Goal: Information Seeking & Learning: Find contact information

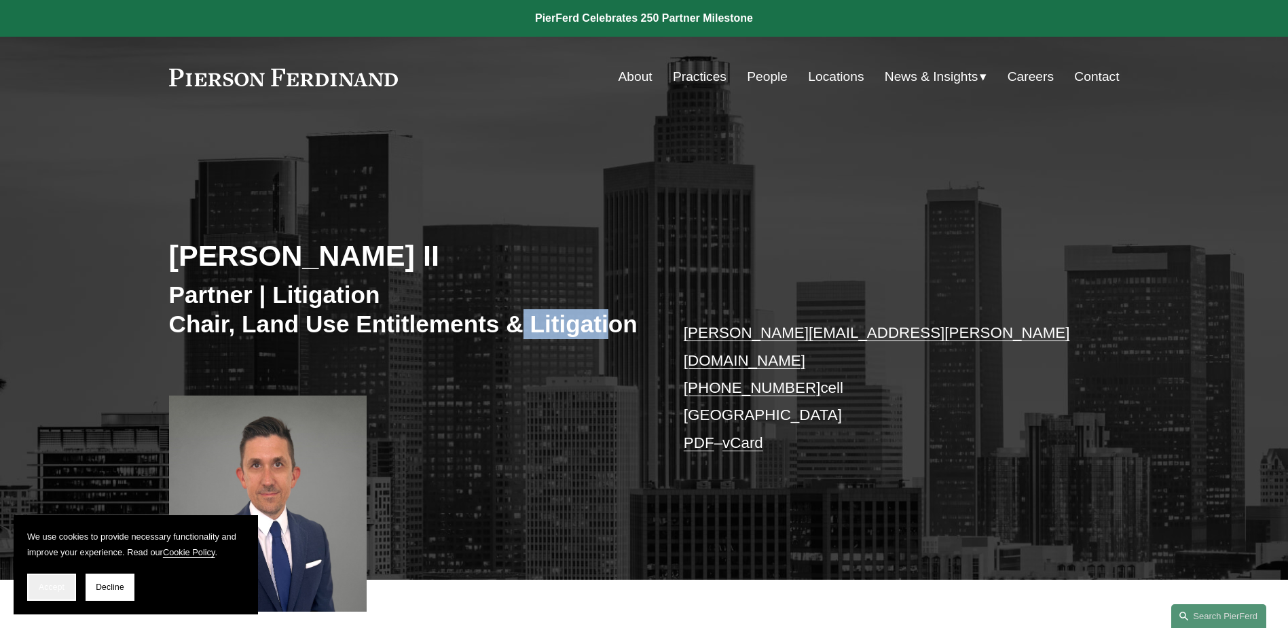
click at [58, 588] on span "Accept" at bounding box center [52, 587] width 26 height 10
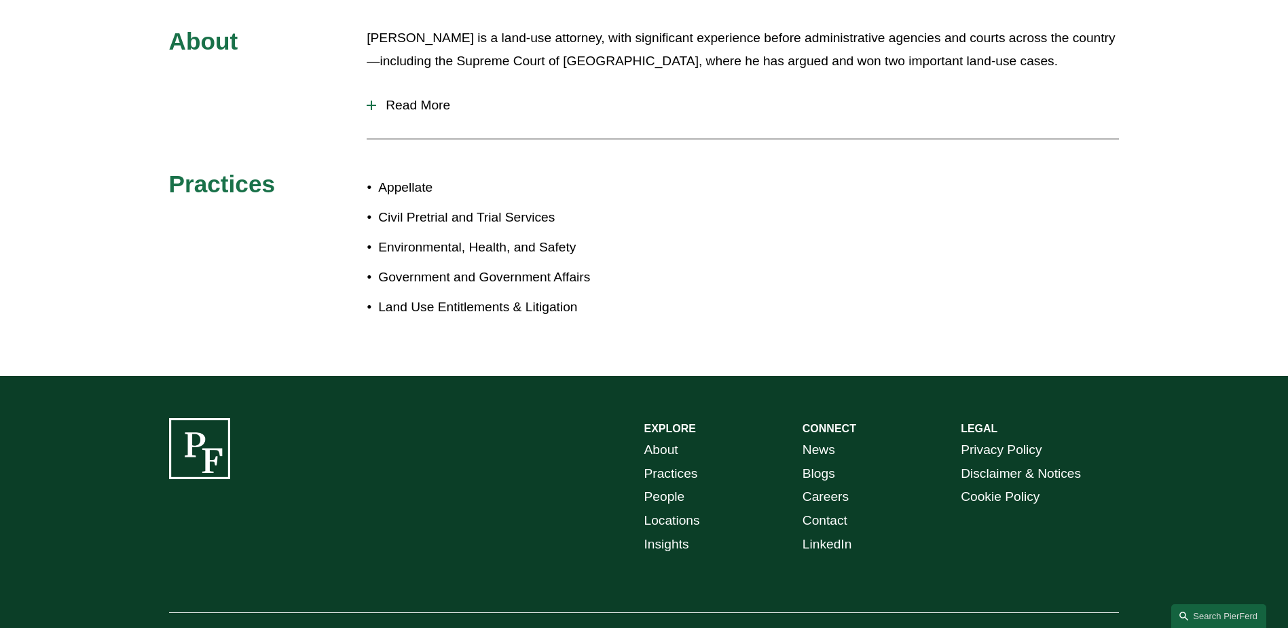
scroll to position [742, 0]
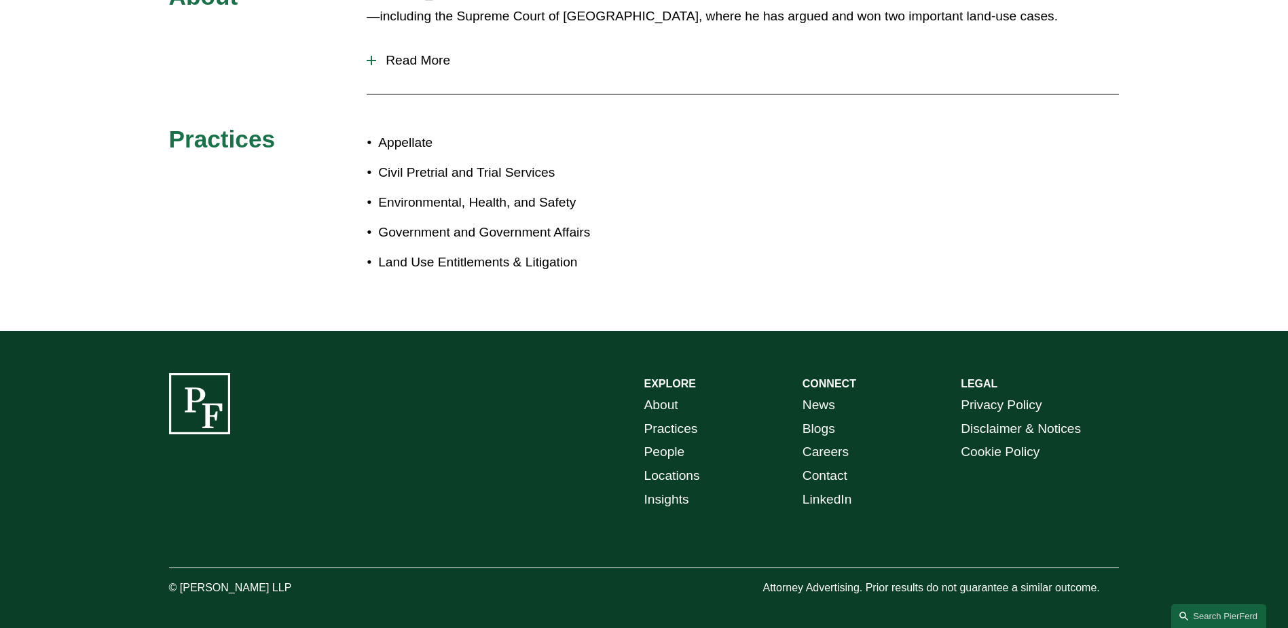
click at [401, 53] on span "Read More" at bounding box center [747, 60] width 743 height 15
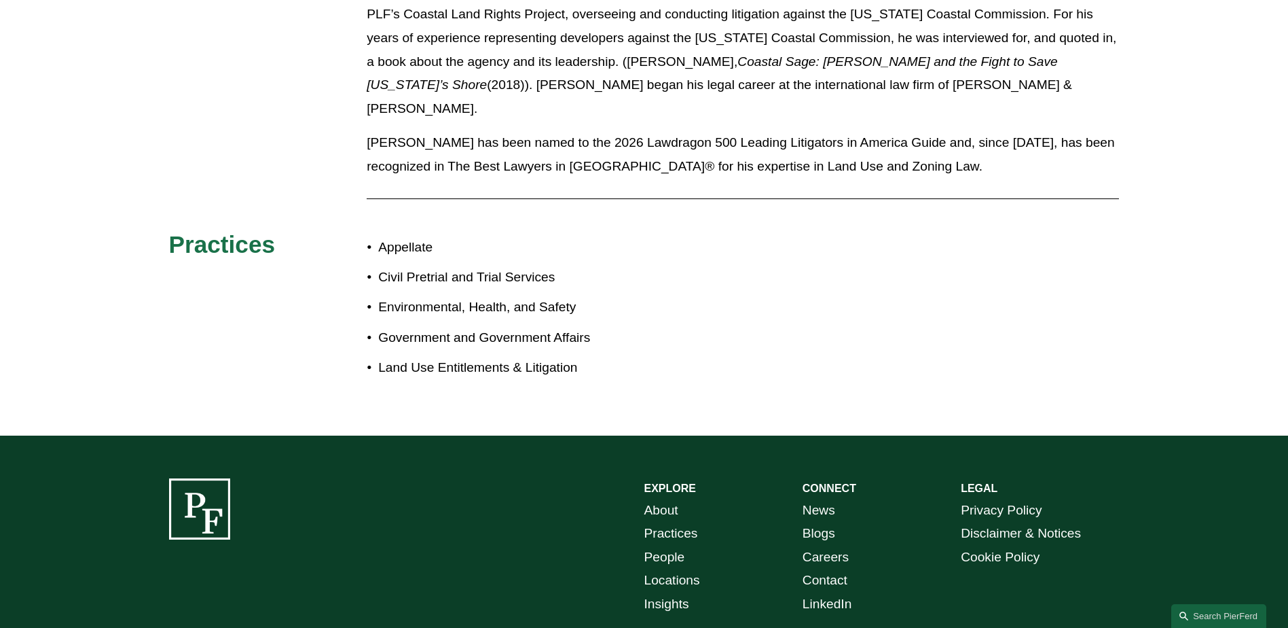
scroll to position [1259, 0]
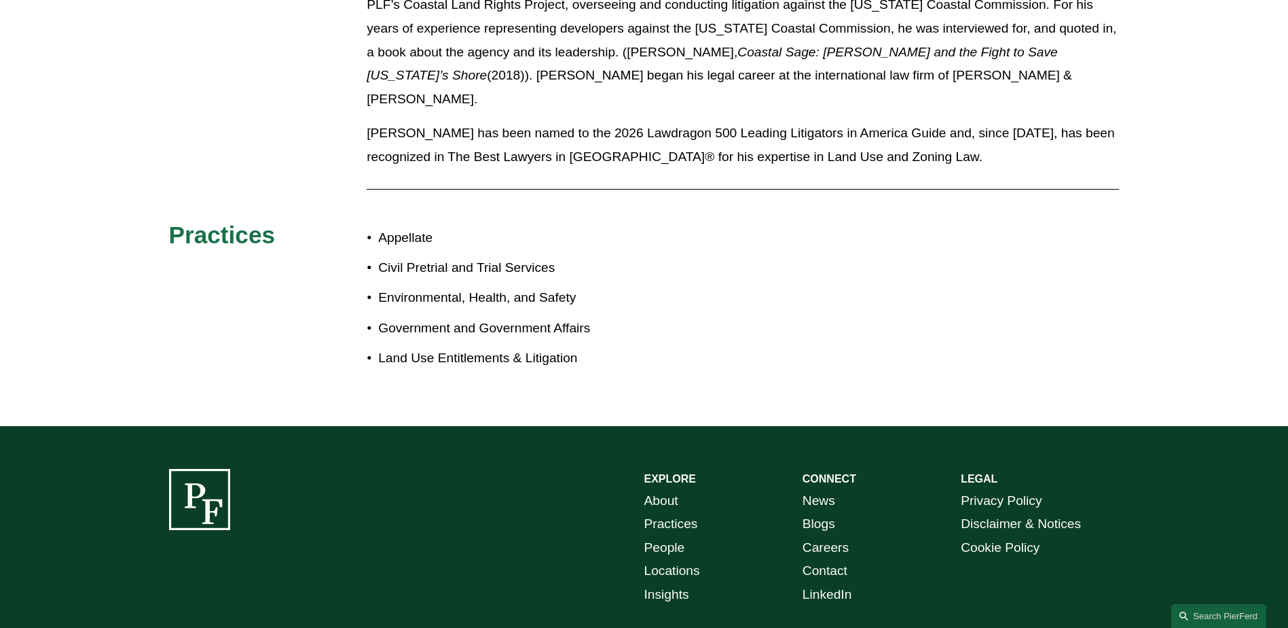
click at [670, 489] on link "About" at bounding box center [662, 501] width 34 height 24
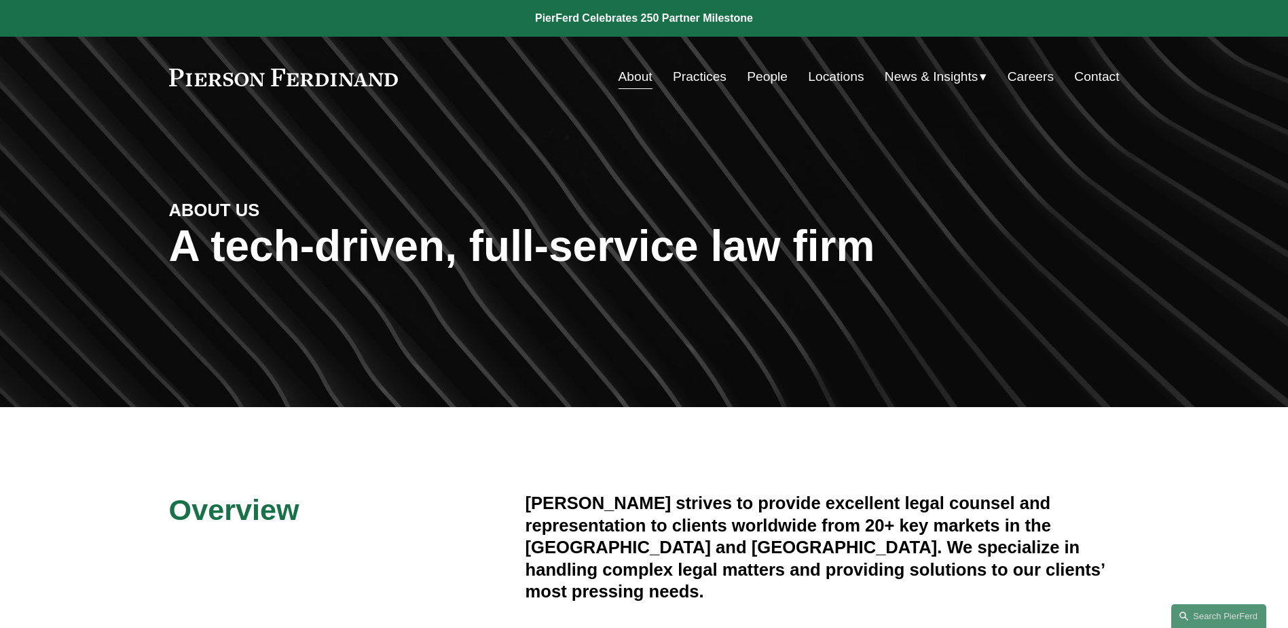
click at [838, 76] on link "Locations" at bounding box center [836, 77] width 56 height 26
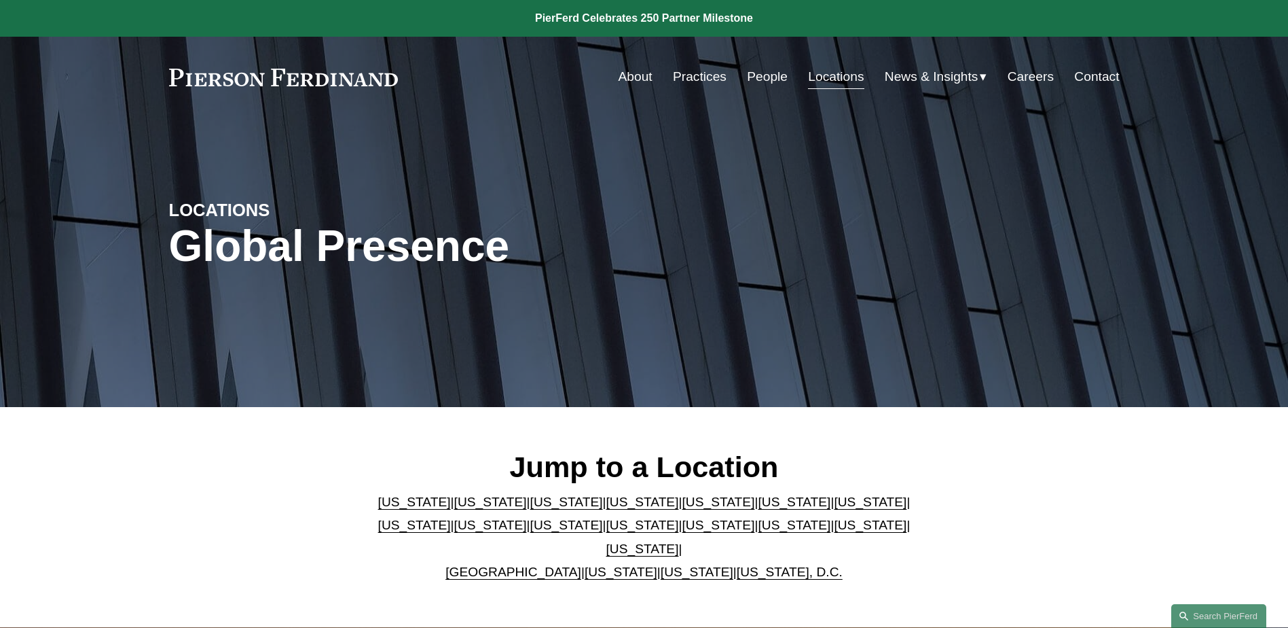
click at [469, 509] on link "California" at bounding box center [490, 501] width 73 height 14
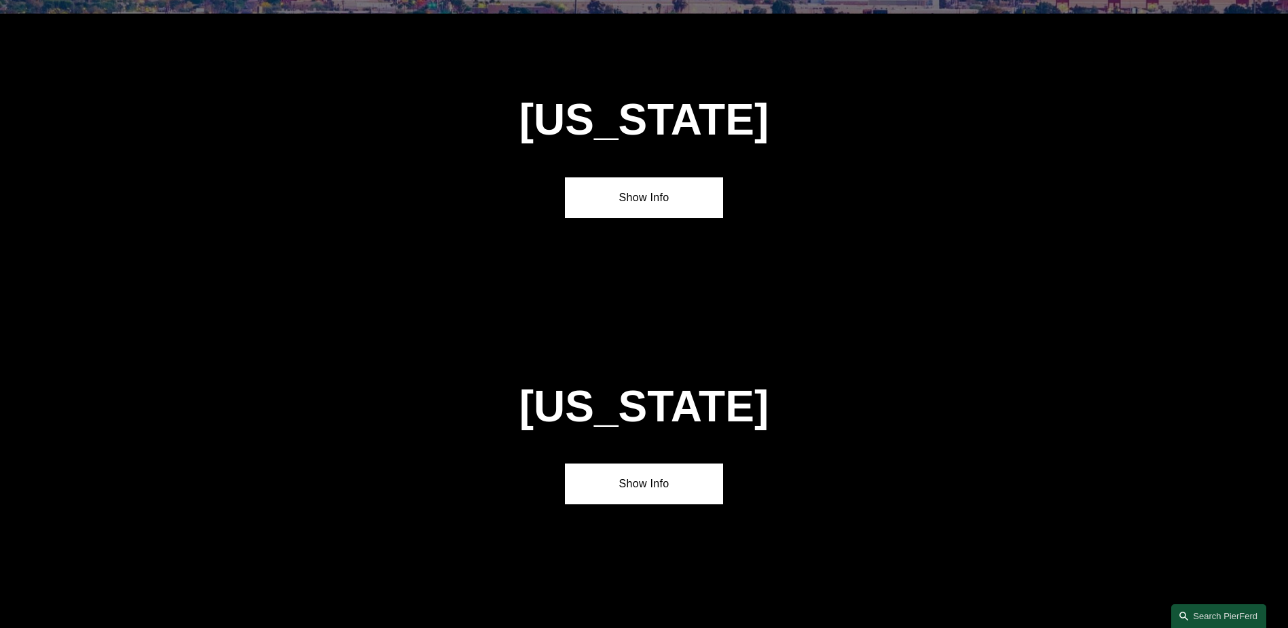
scroll to position [902, 0]
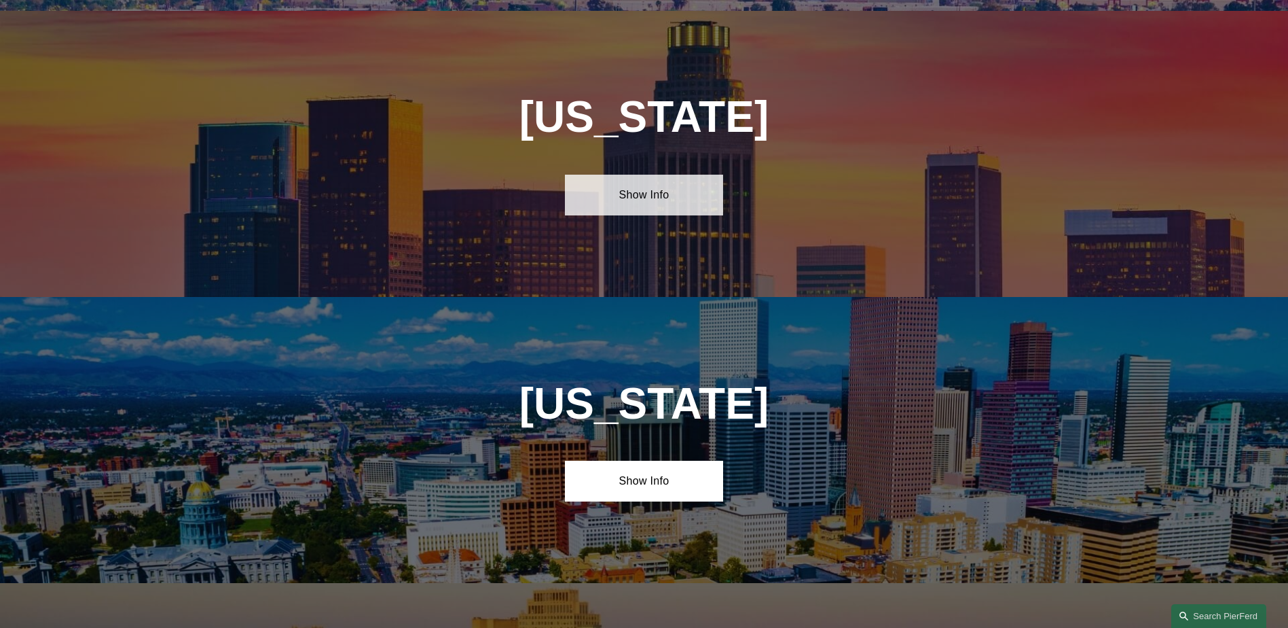
click at [638, 185] on link "Show Info" at bounding box center [644, 195] width 158 height 41
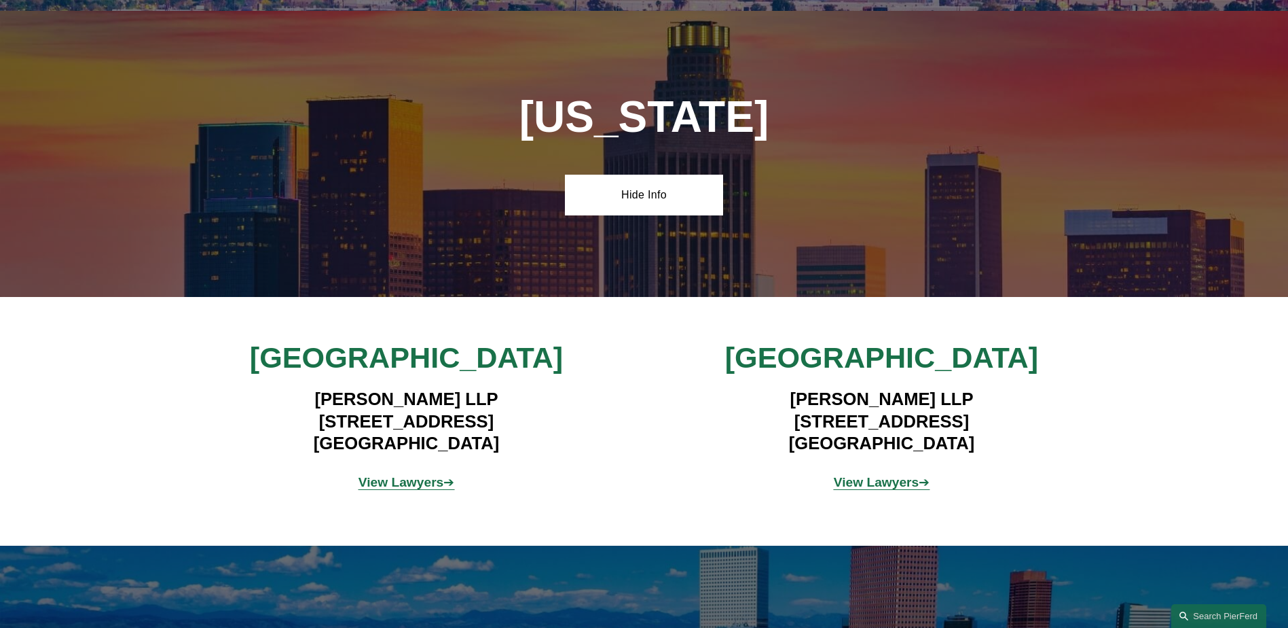
click at [433, 475] on strong "View Lawyers" at bounding box center [402, 482] width 86 height 14
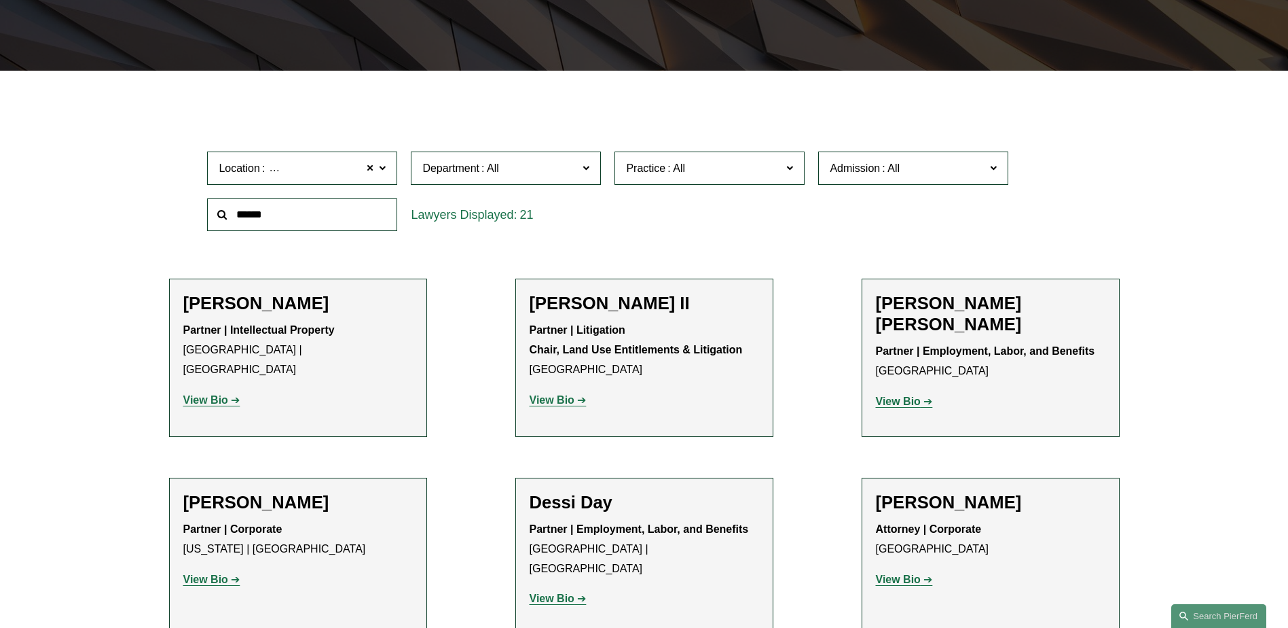
scroll to position [352, 0]
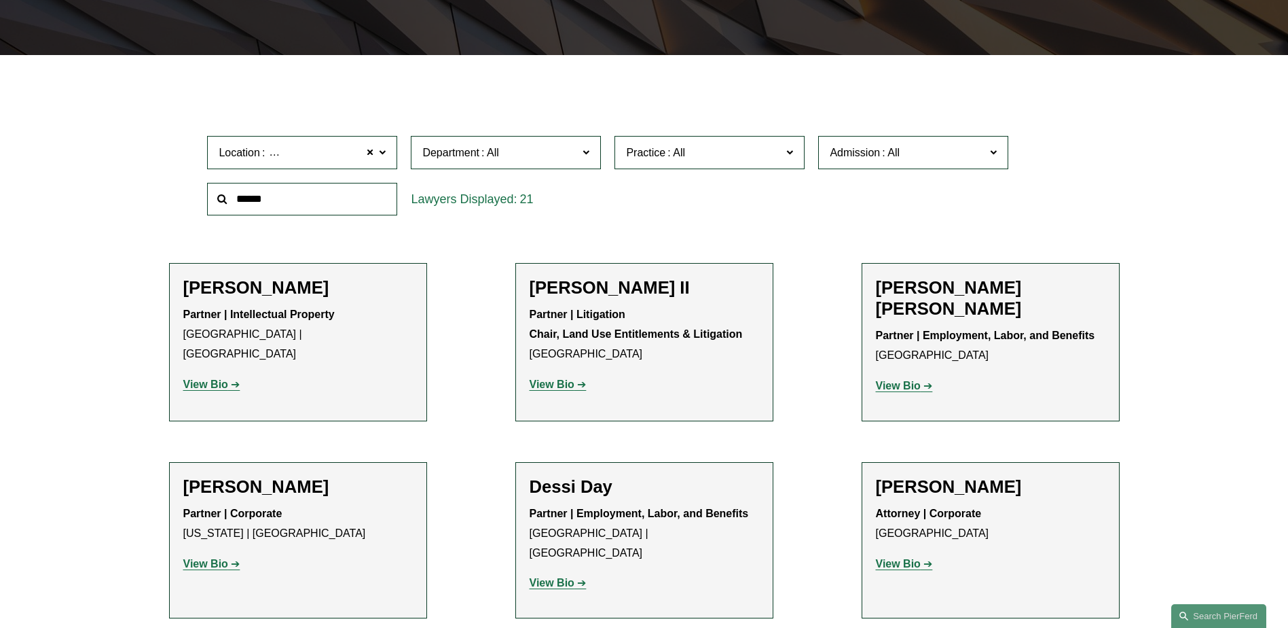
click at [556, 389] on strong "View Bio" at bounding box center [552, 384] width 45 height 12
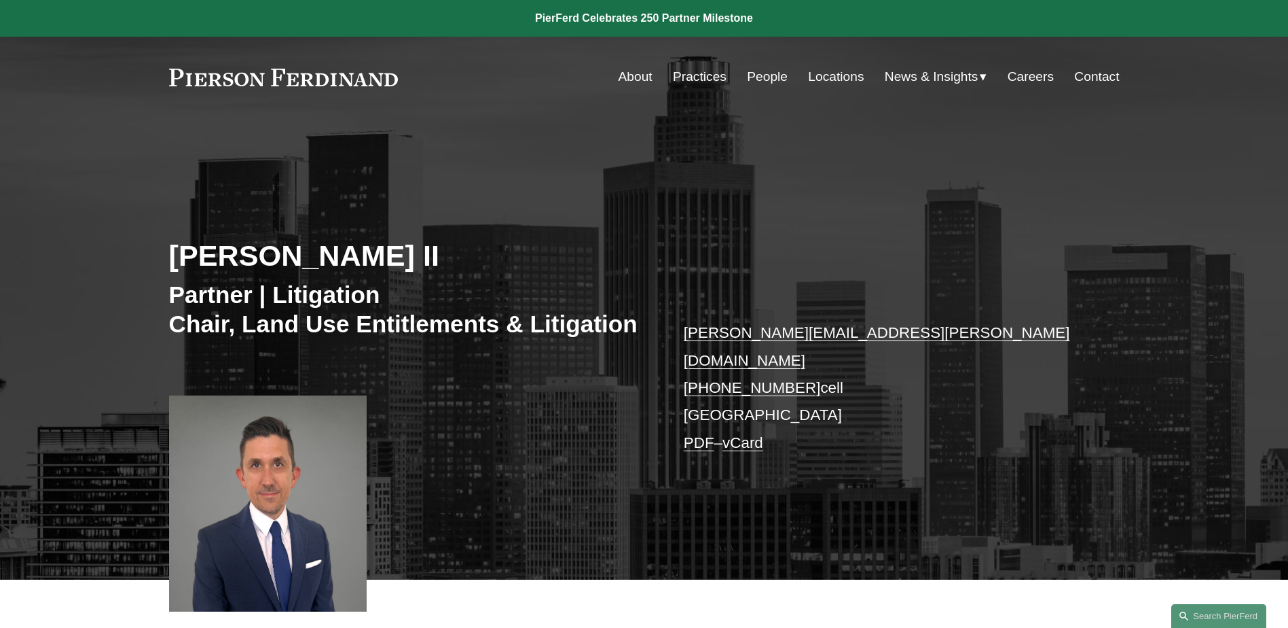
click at [560, 230] on div "[PERSON_NAME] II Partner | Litigation Chair, Land Use Entitlements & Litigation…" at bounding box center [644, 367] width 1288 height 423
